Goal: Information Seeking & Learning: Learn about a topic

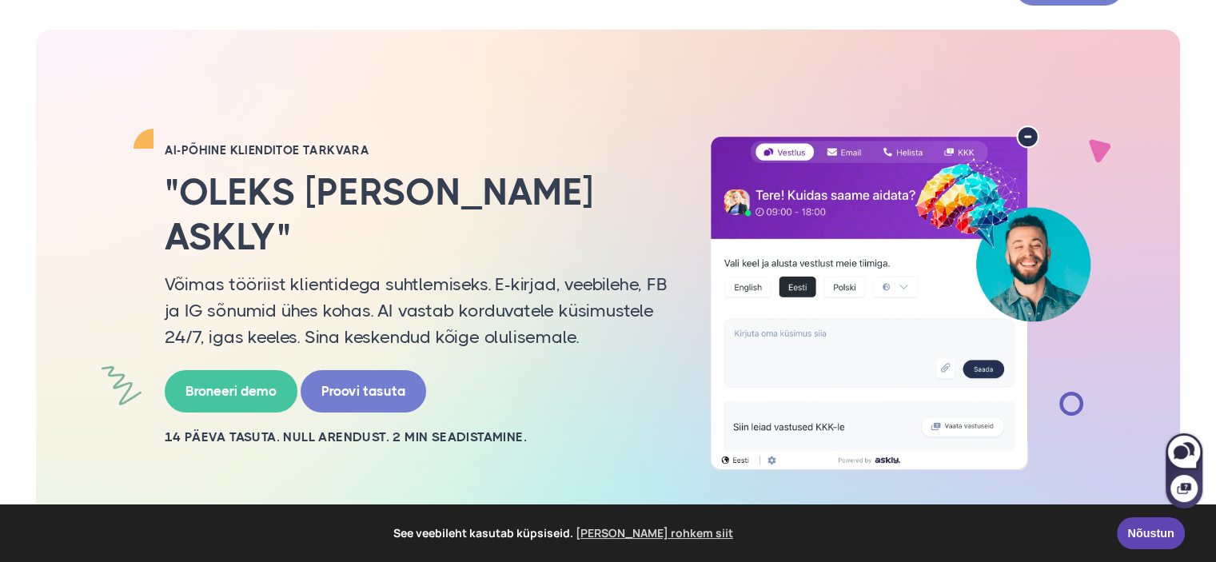
scroll to position [160, 0]
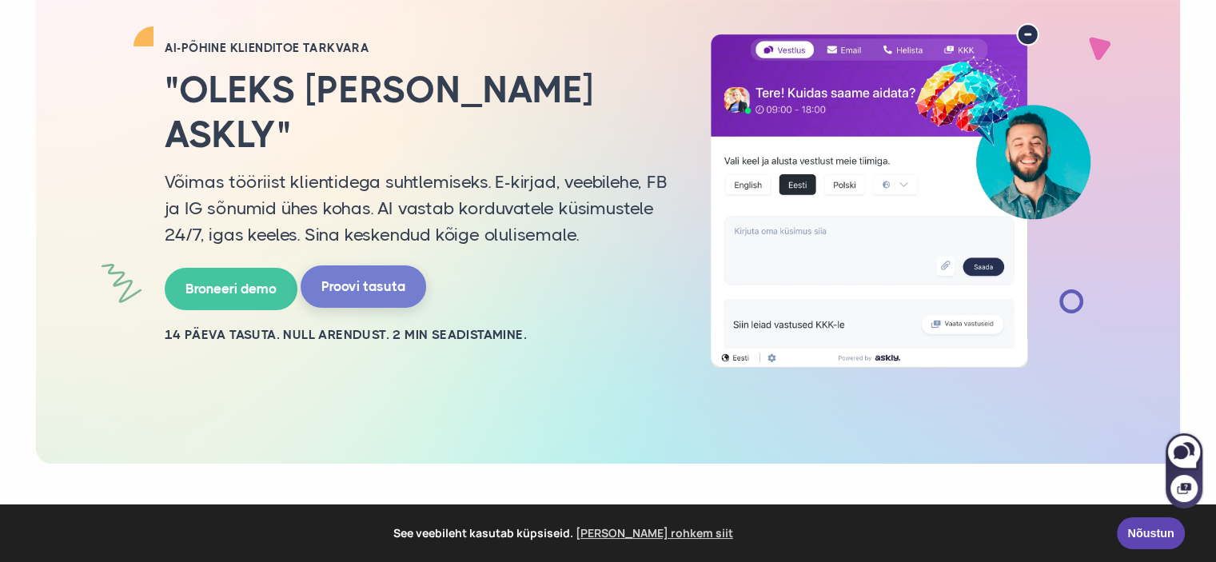
click at [345, 267] on link "Proovi tasuta" at bounding box center [363, 286] width 125 height 42
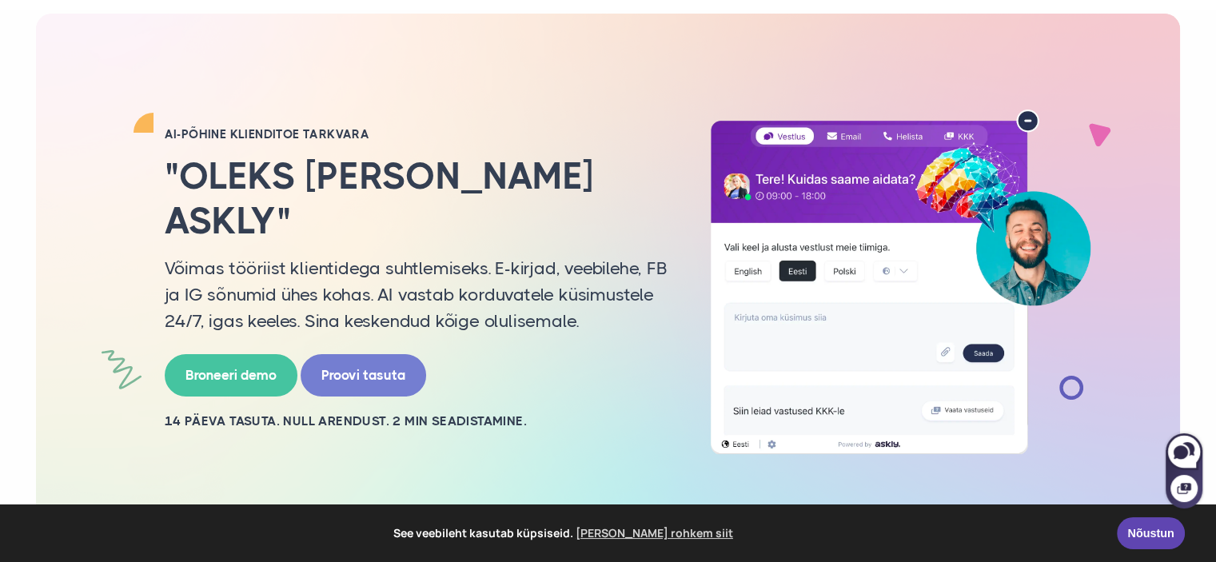
scroll to position [0, 0]
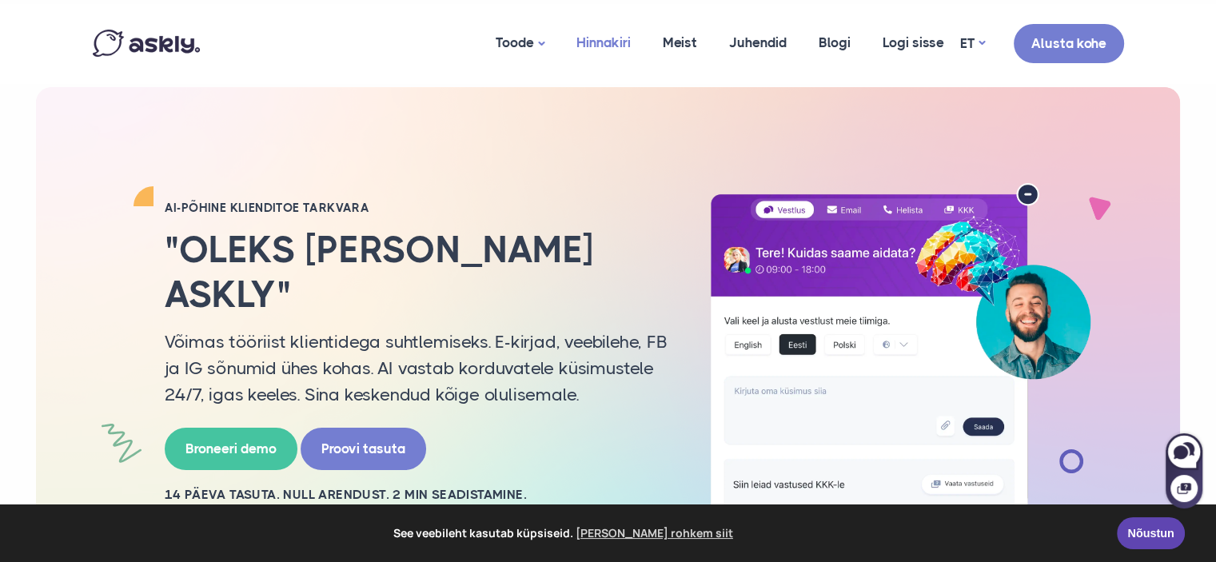
click at [635, 46] on link "Hinnakiri" at bounding box center [603, 43] width 86 height 78
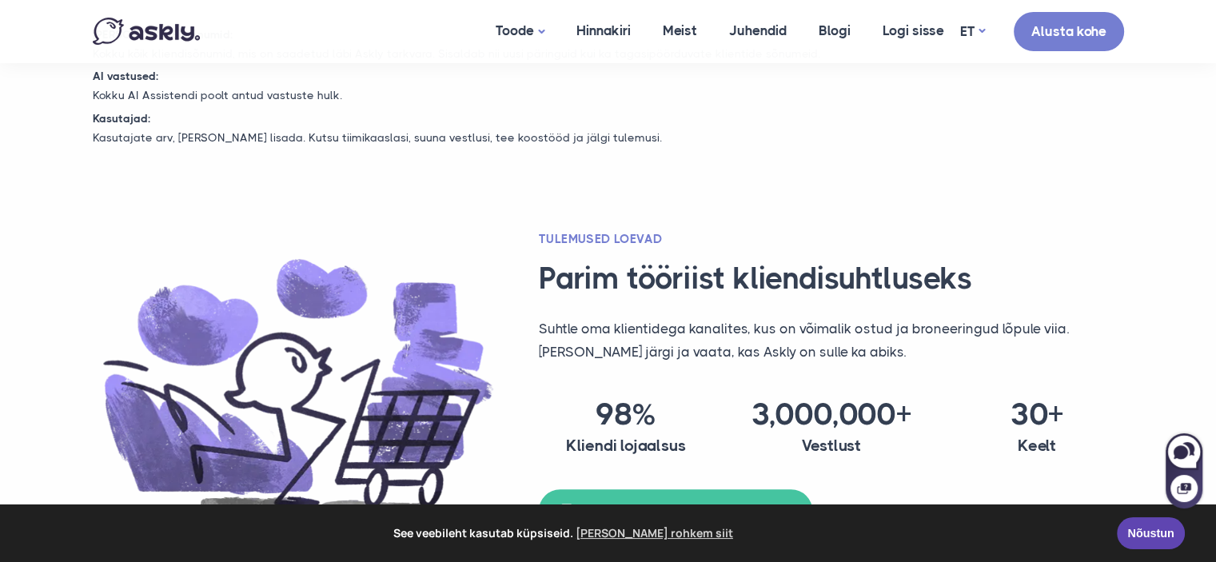
scroll to position [1039, 0]
